Goal: Task Accomplishment & Management: Complete application form

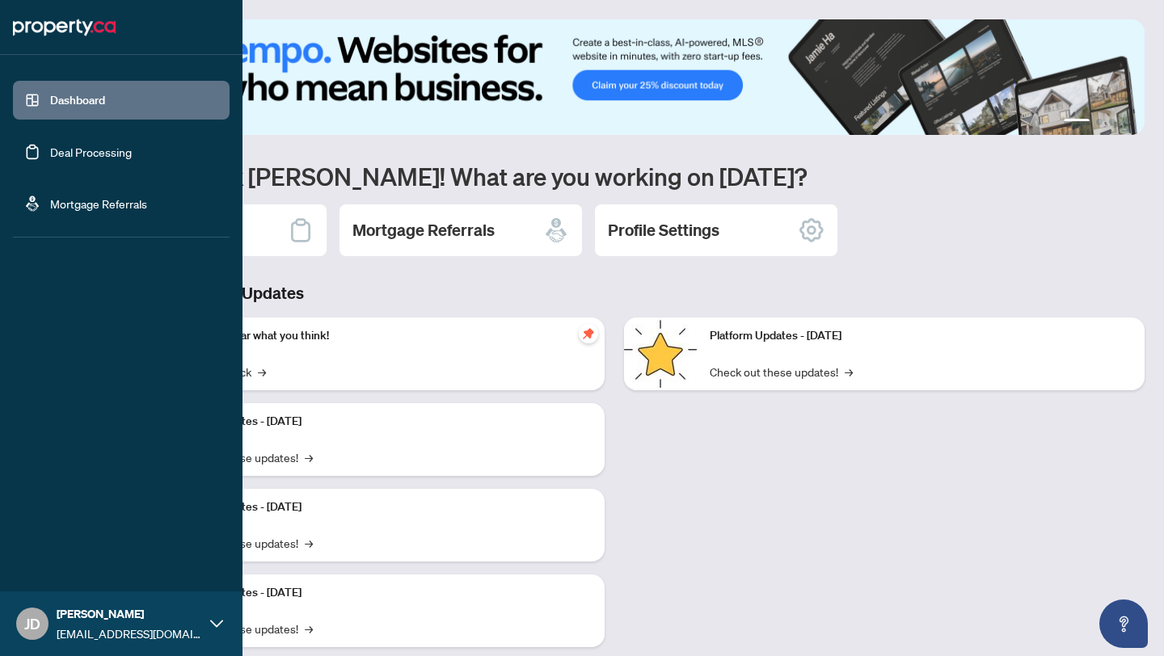
click at [50, 145] on link "Deal Processing" at bounding box center [91, 152] width 82 height 15
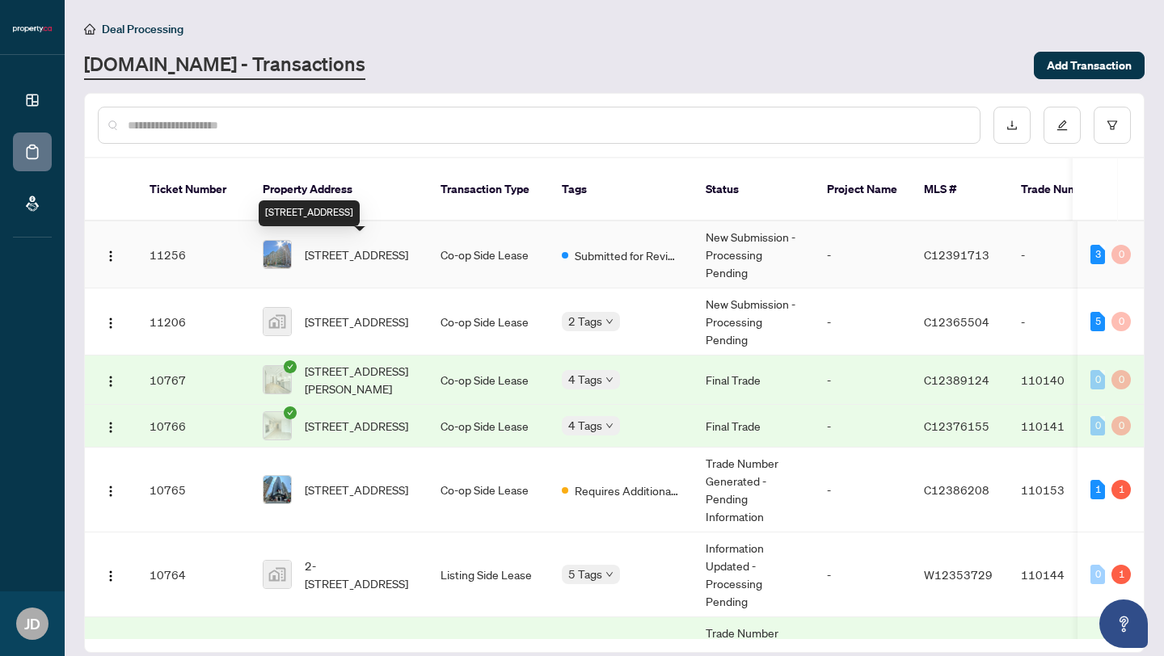
click at [373, 264] on span "[STREET_ADDRESS]" at bounding box center [356, 255] width 103 height 18
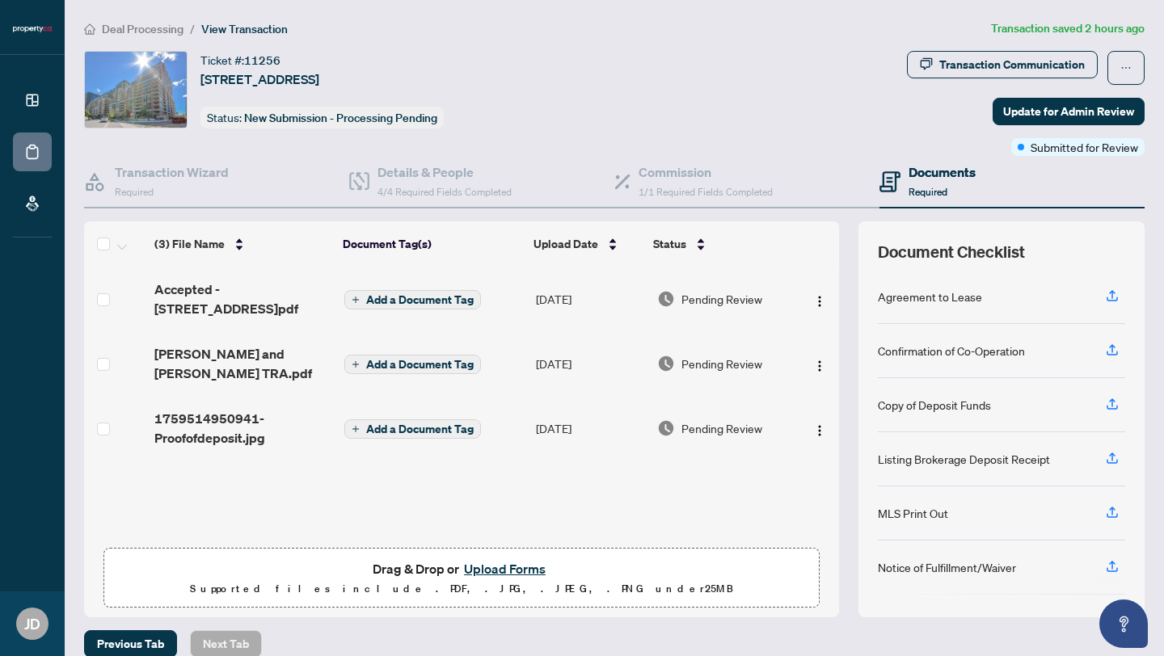
click at [504, 556] on span "Drag & Drop or Upload Forms Supported files include .PDF, .JPG, .JPEG, .PNG und…" at bounding box center [461, 579] width 715 height 60
click at [504, 570] on button "Upload Forms" at bounding box center [504, 569] width 91 height 21
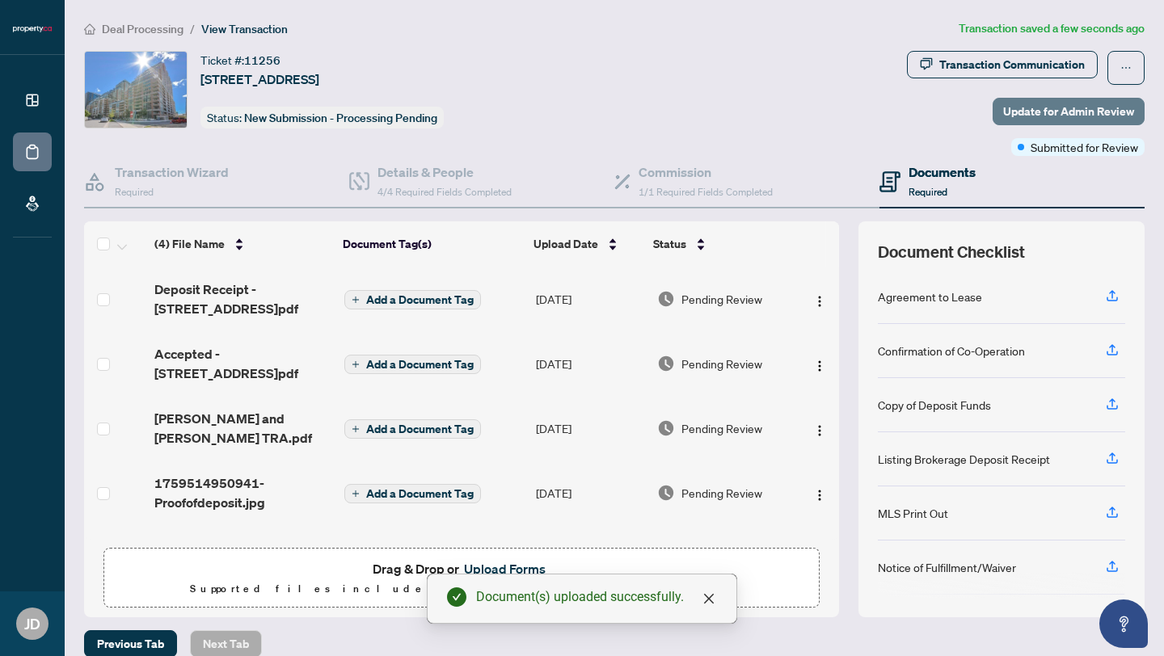
click at [1039, 113] on span "Update for Admin Review" at bounding box center [1068, 112] width 131 height 26
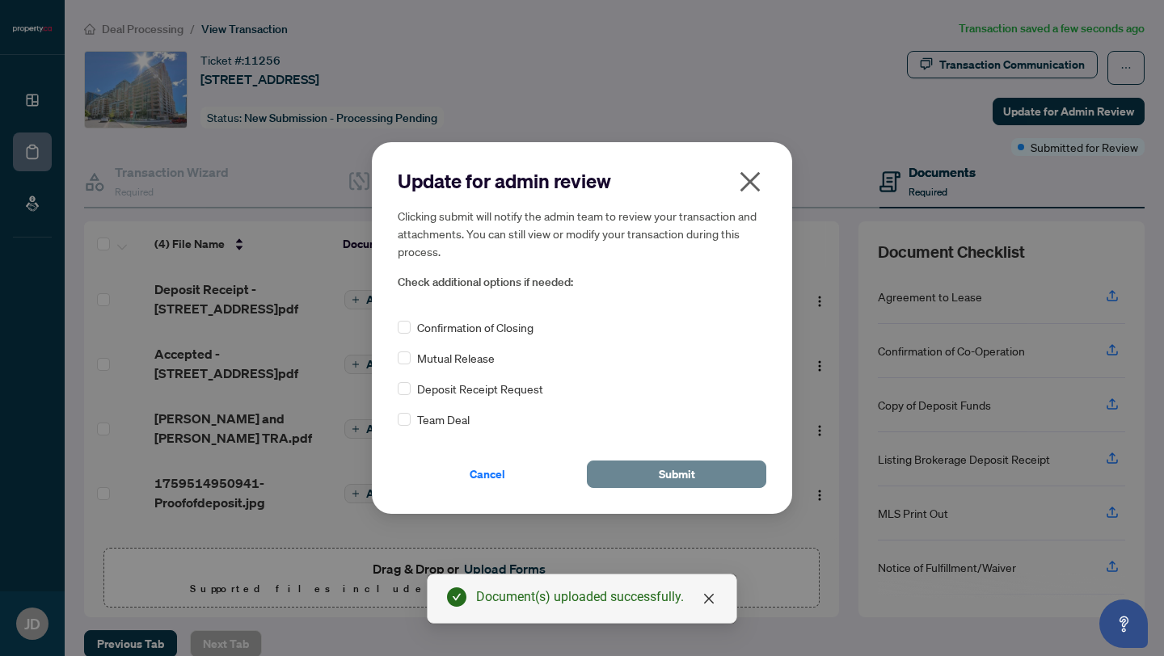
click at [678, 471] on span "Submit" at bounding box center [677, 475] width 36 height 26
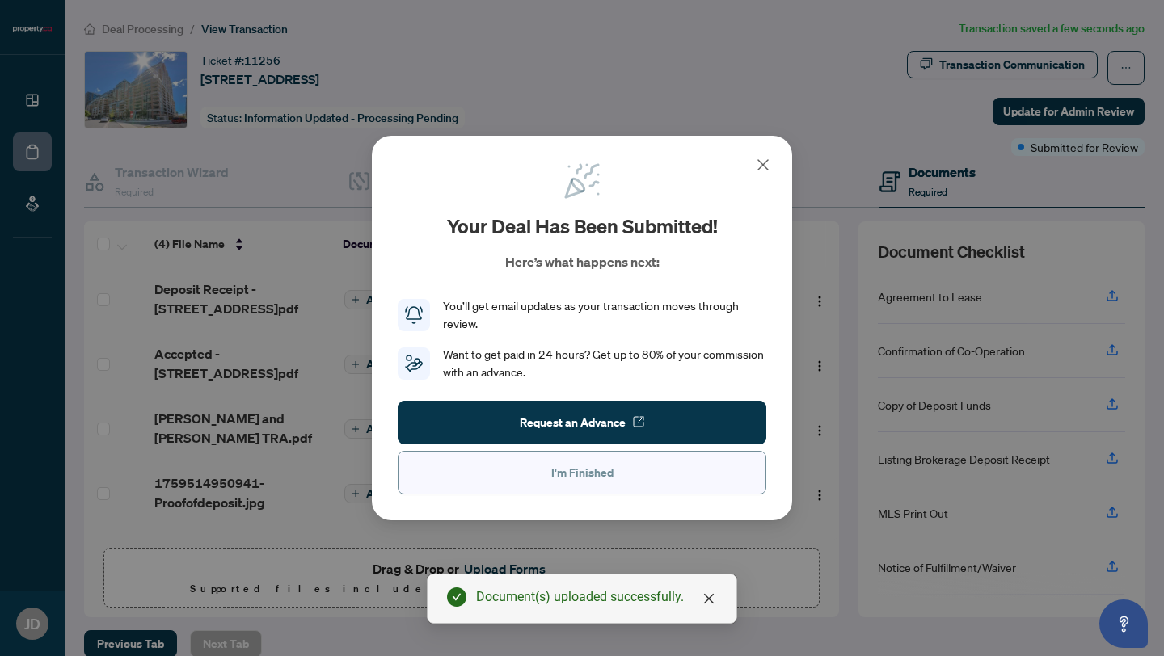
click at [614, 474] on button "I'm Finished" at bounding box center [582, 473] width 369 height 44
